Goal: Information Seeking & Learning: Learn about a topic

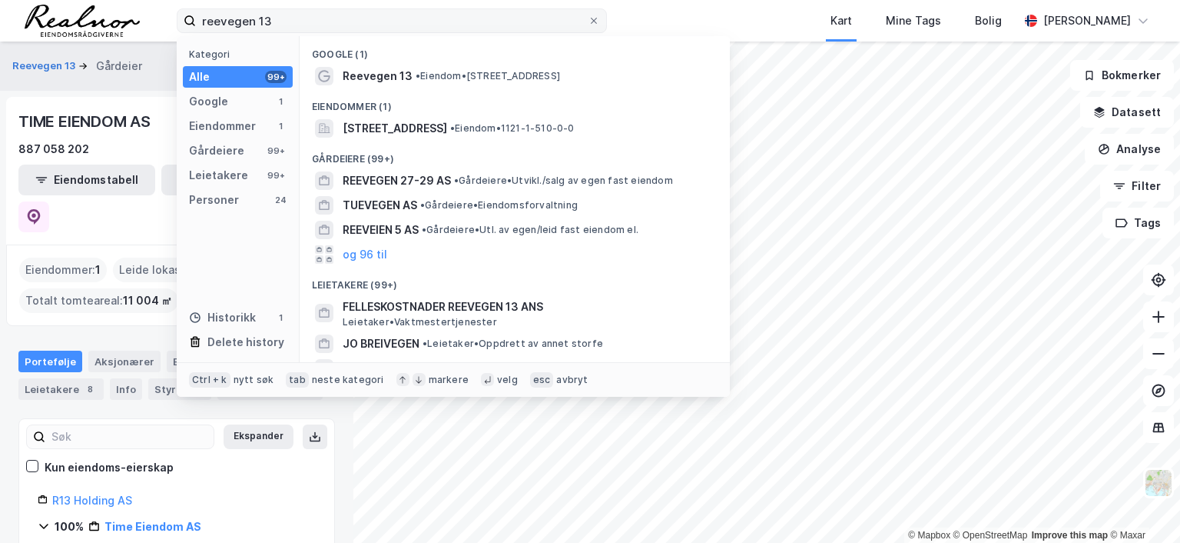
scroll to position [18, 0]
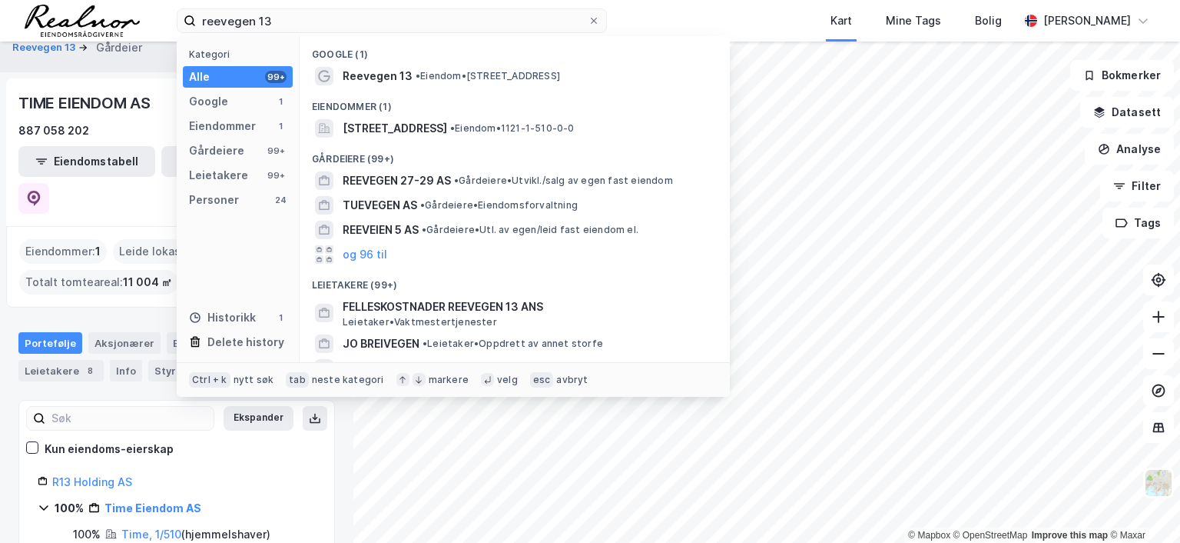
drag, startPoint x: 294, startPoint y: 21, endPoint x: 165, endPoint y: 15, distance: 129.2
click at [165, 15] on div "reevegen 13 Kategori Alle 99+ Google 1 Eiendommer 1 Gårdeiere 99+ Leietakere 99…" at bounding box center [590, 20] width 1180 height 41
type input "[PERSON_NAME]"
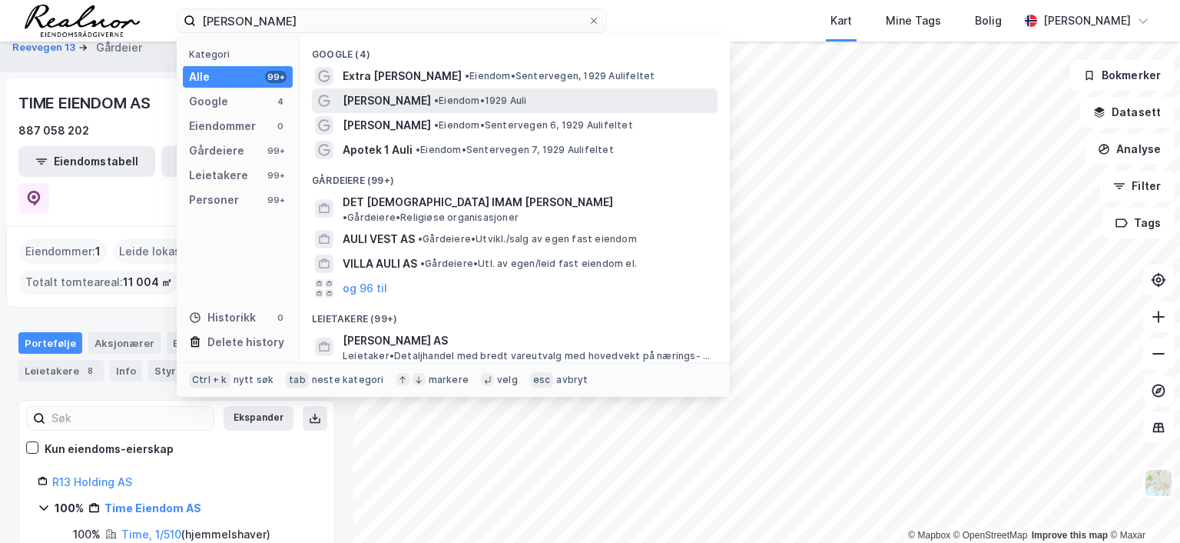
click at [434, 98] on span "• Eiendom • 1929 Auli" at bounding box center [480, 101] width 93 height 12
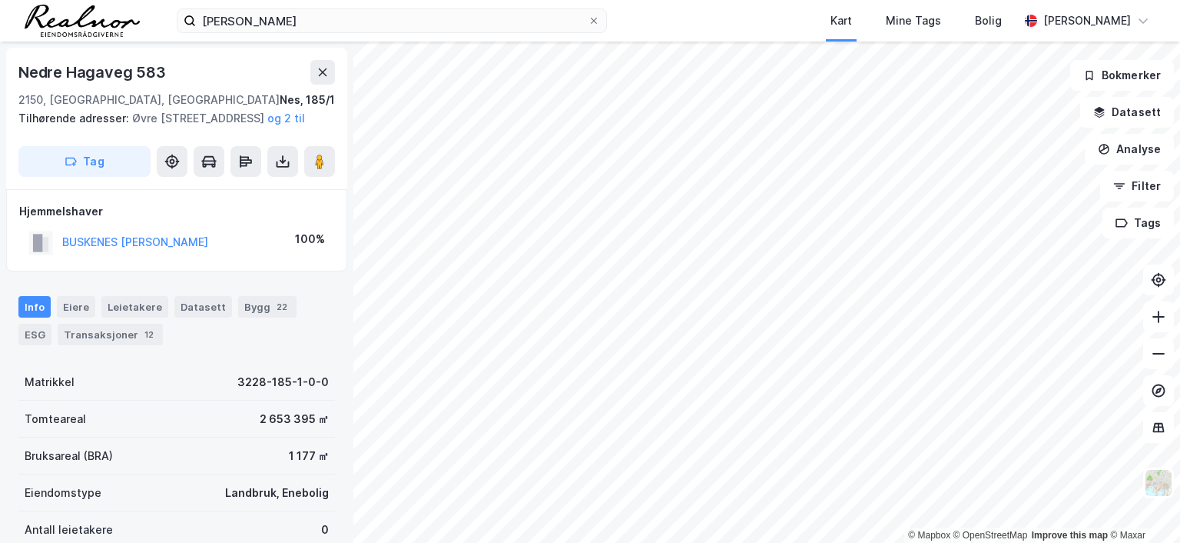
scroll to position [3, 0]
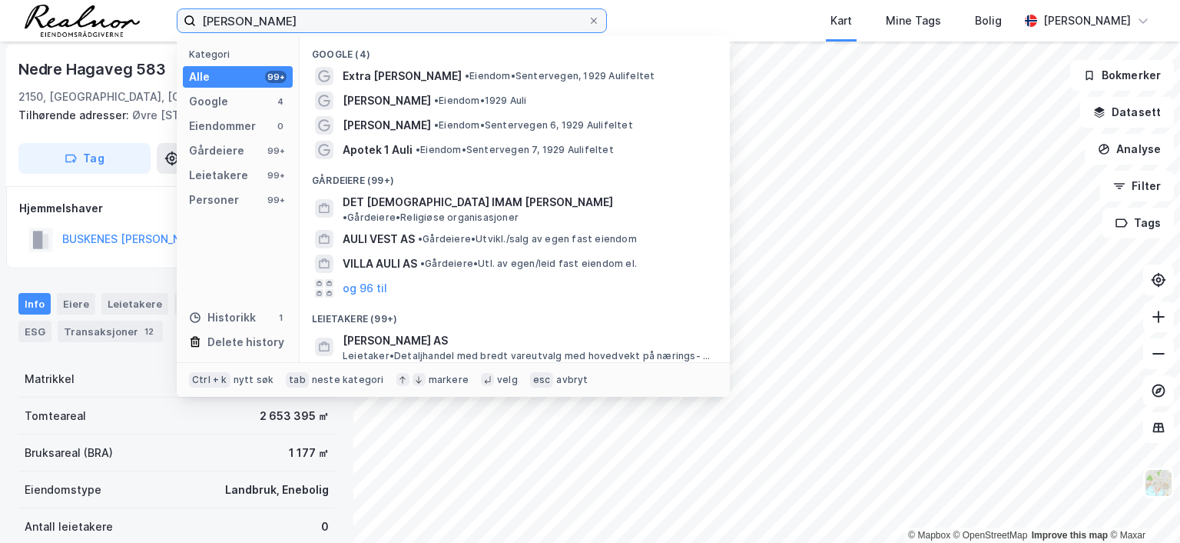
click at [299, 12] on input "[PERSON_NAME]" at bounding box center [392, 20] width 392 height 23
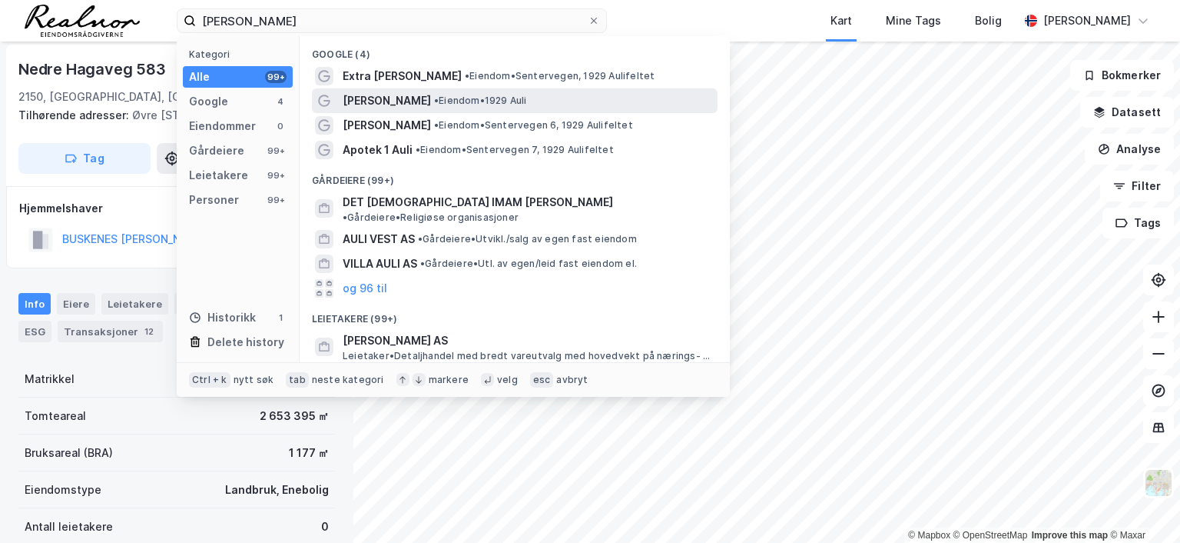
click at [434, 105] on span "• Eiendom • 1929 Auli" at bounding box center [480, 101] width 93 height 12
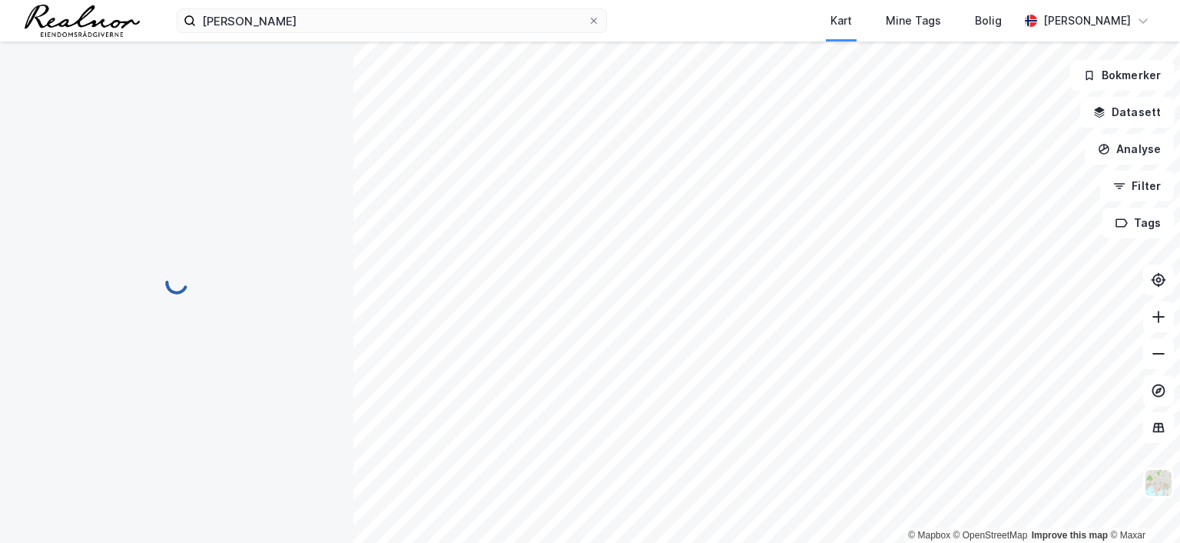
scroll to position [3, 0]
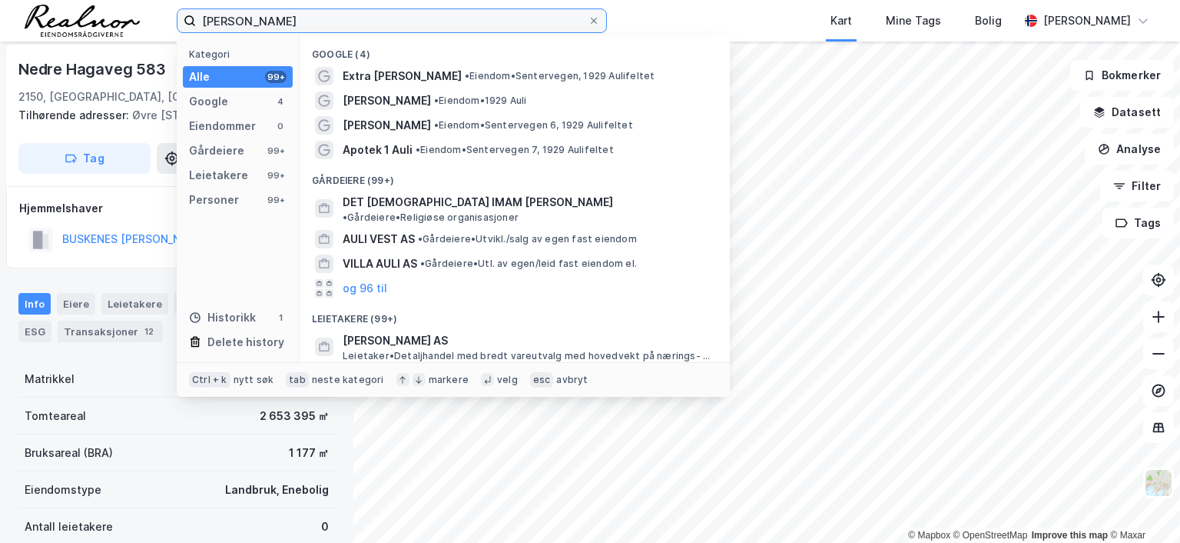
click at [272, 27] on input "[PERSON_NAME]" at bounding box center [392, 20] width 392 height 23
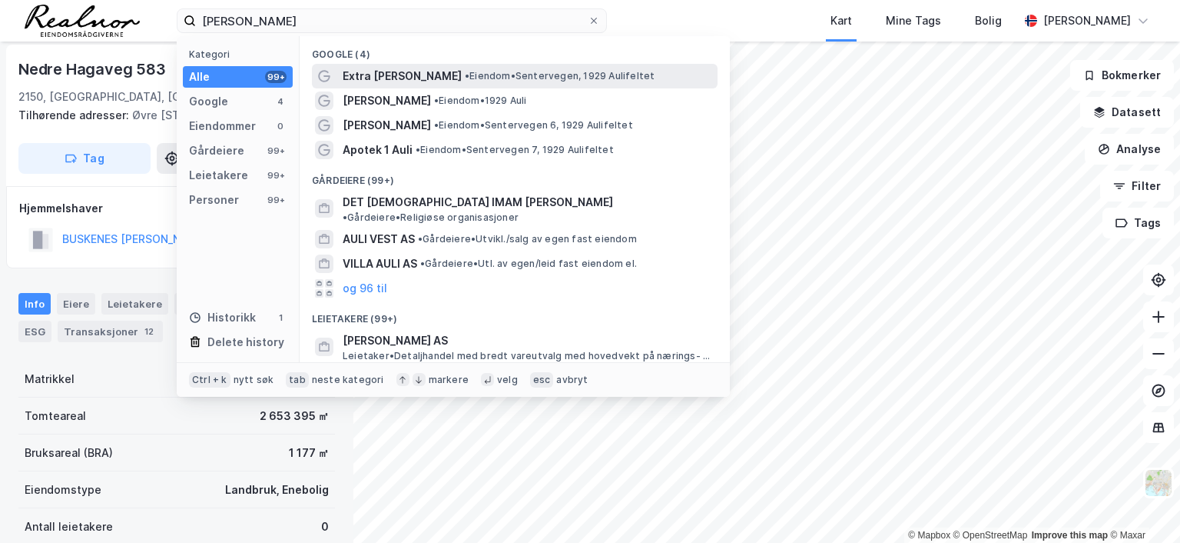
click at [488, 78] on span "• Eiendom • Sentervegen, 1929 Aulifeltet" at bounding box center [560, 76] width 190 height 12
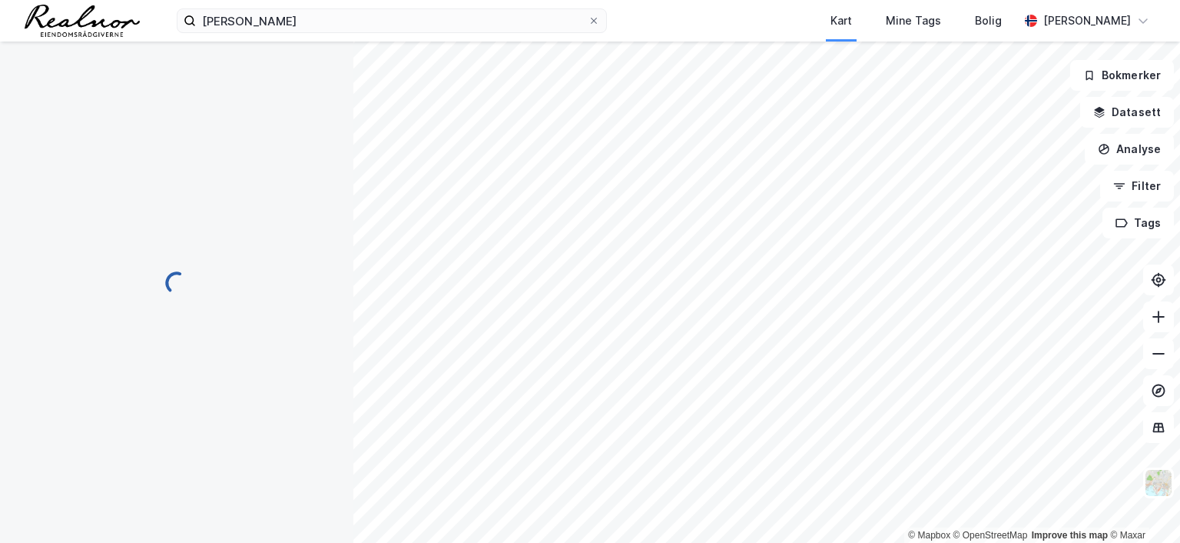
scroll to position [3, 0]
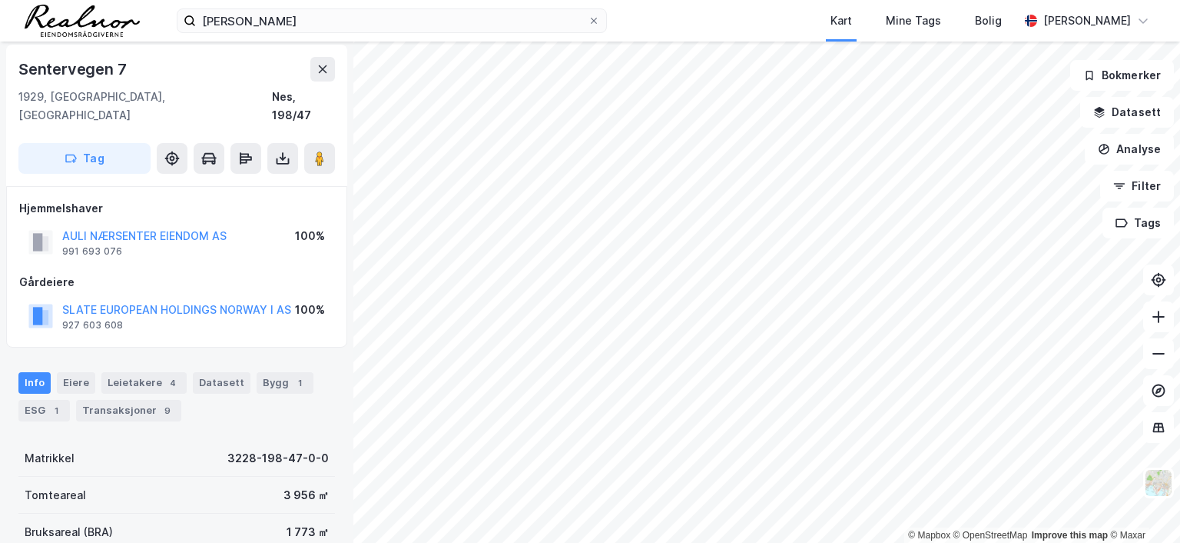
scroll to position [3, 0]
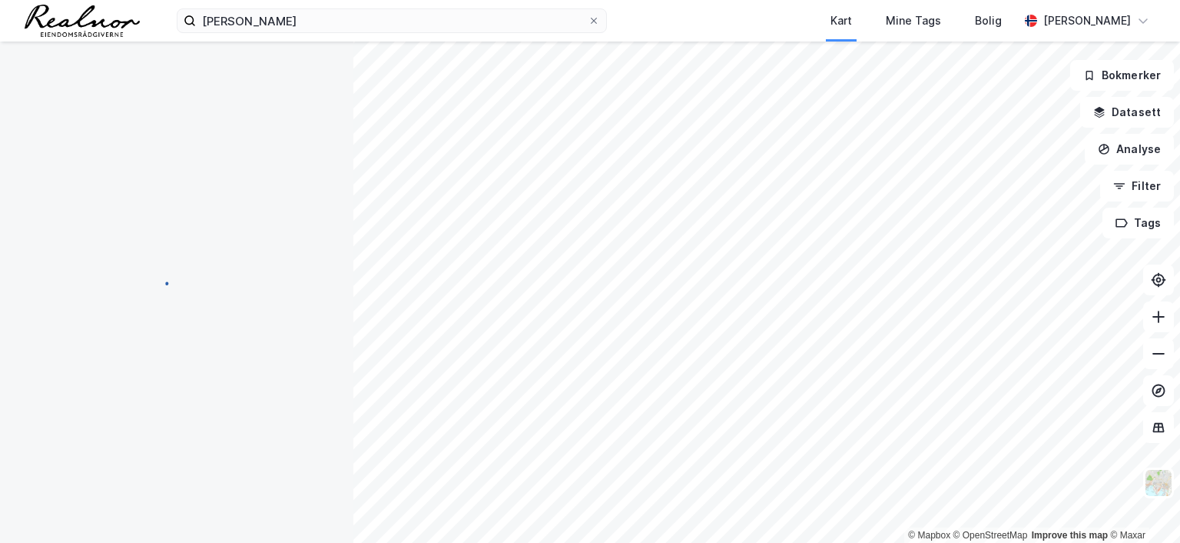
scroll to position [3, 0]
